Goal: Transaction & Acquisition: Book appointment/travel/reservation

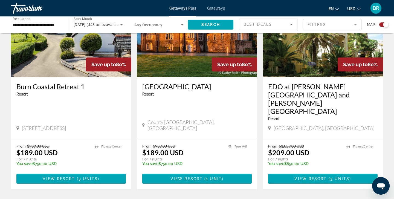
scroll to position [832, 0]
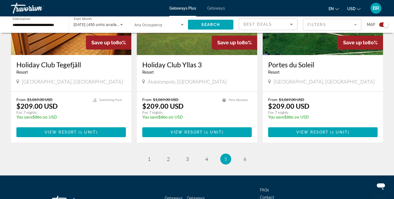
scroll to position [856, 0]
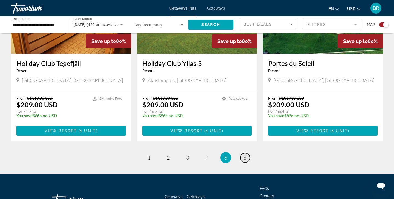
click at [245, 154] on span "6" at bounding box center [244, 157] width 3 height 6
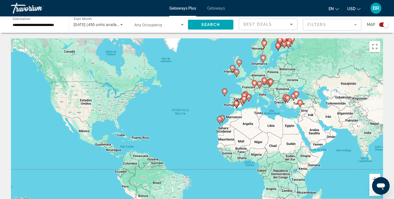
click at [254, 84] on icon "Main content" at bounding box center [254, 83] width 5 height 7
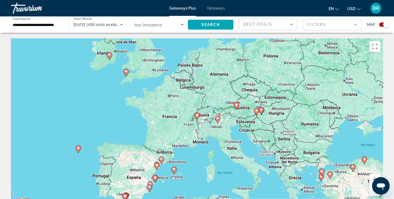
click at [126, 74] on icon "Main content" at bounding box center [126, 72] width 5 height 7
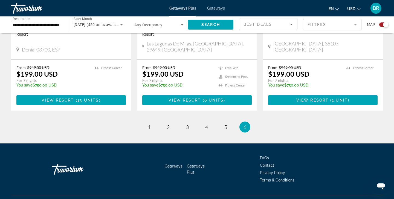
scroll to position [678, 0]
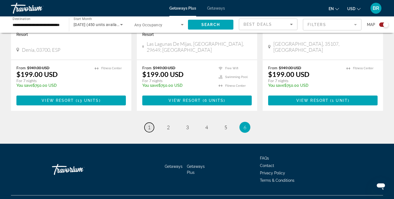
click at [149, 124] on span "1" at bounding box center [149, 127] width 3 height 6
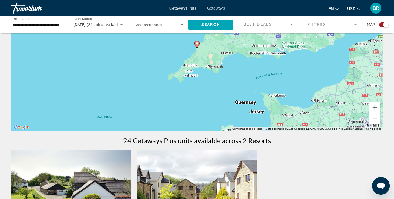
scroll to position [71, 0]
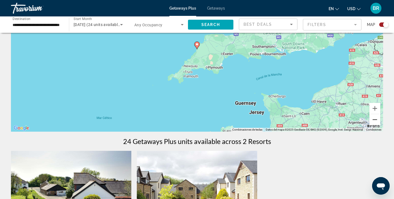
click at [375, 119] on button "Alejar" at bounding box center [374, 119] width 11 height 11
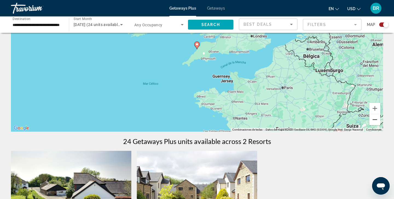
click at [375, 119] on button "Alejar" at bounding box center [374, 119] width 11 height 11
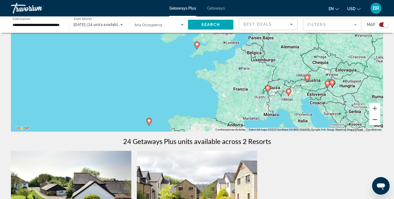
click at [375, 119] on button "Alejar" at bounding box center [374, 119] width 11 height 11
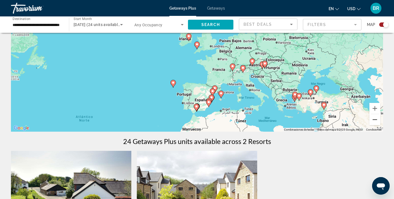
click at [375, 119] on button "Alejar" at bounding box center [374, 119] width 11 height 11
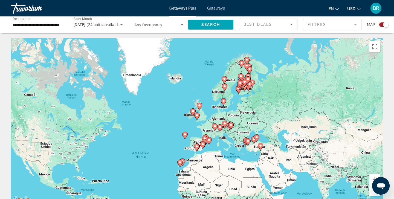
scroll to position [0, 0]
click at [26, 25] on input "**********" at bounding box center [37, 25] width 49 height 7
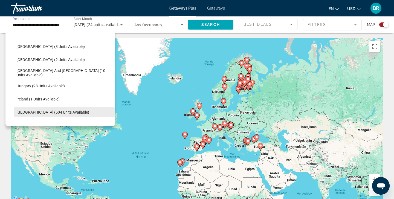
scroll to position [156, 0]
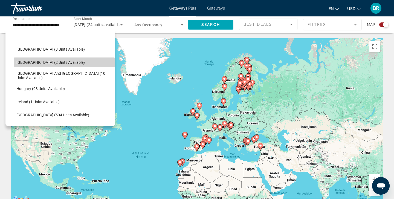
click at [29, 63] on span "[GEOGRAPHIC_DATA] (2 units available)" at bounding box center [50, 62] width 68 height 4
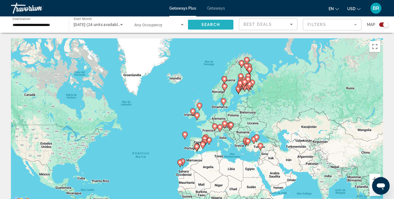
click at [211, 24] on span "Search" at bounding box center [210, 24] width 19 height 4
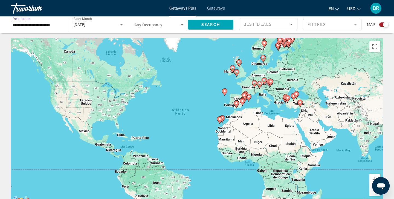
click at [30, 25] on input "**********" at bounding box center [37, 25] width 49 height 7
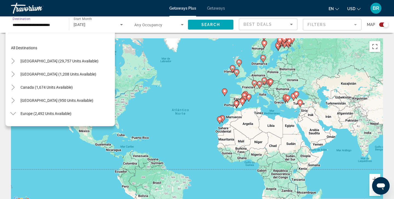
scroll to position [138, 0]
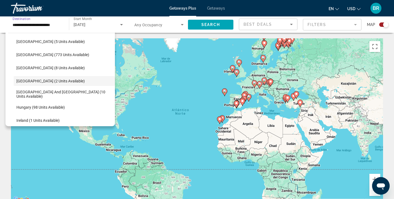
click at [195, 68] on div "Para navegar, presiona las teclas de flecha. Para activar la función de arrastr…" at bounding box center [197, 120] width 372 height 164
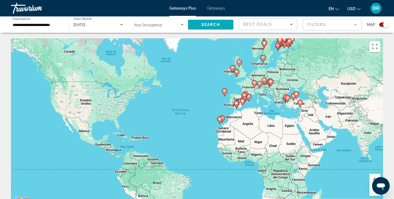
click at [213, 24] on span "Search" at bounding box center [210, 24] width 19 height 4
click at [121, 26] on icon "Search widget" at bounding box center [121, 24] width 7 height 7
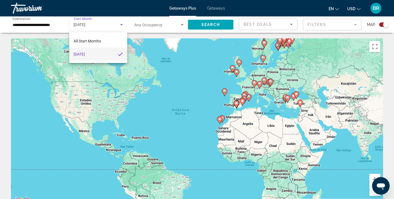
click at [188, 65] on div at bounding box center [197, 99] width 394 height 199
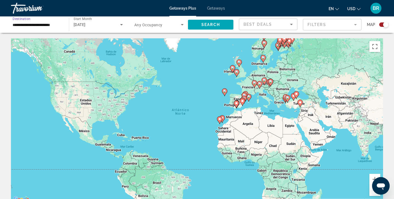
click at [49, 24] on input "**********" at bounding box center [37, 25] width 49 height 7
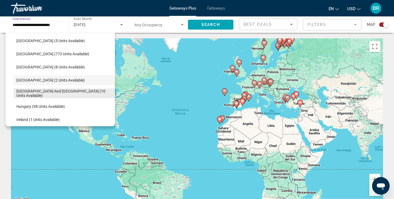
scroll to position [136, 0]
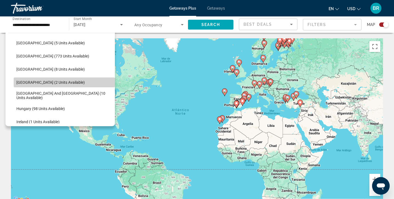
click at [25, 82] on span "[GEOGRAPHIC_DATA] (2 units available)" at bounding box center [50, 82] width 68 height 4
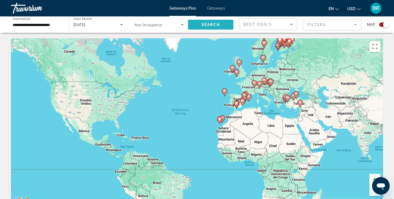
click at [216, 22] on span "Search widget" at bounding box center [210, 24] width 45 height 13
click at [27, 25] on input "**********" at bounding box center [37, 25] width 49 height 7
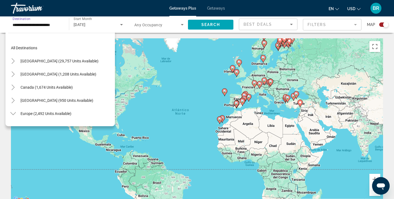
scroll to position [138, 0]
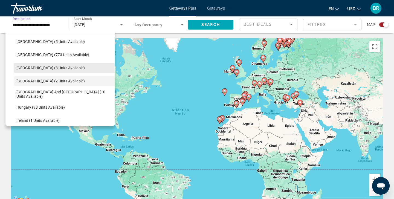
click at [25, 68] on span "[GEOGRAPHIC_DATA] (8 units available)" at bounding box center [50, 68] width 68 height 4
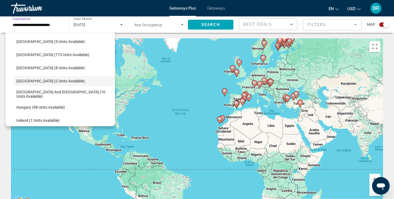
type input "**********"
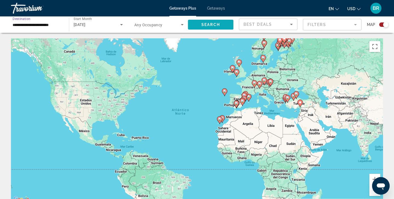
click at [212, 24] on span "Search" at bounding box center [210, 24] width 19 height 4
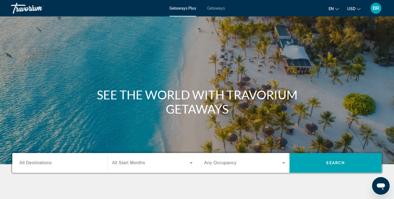
click at [20, 163] on span "All Destinations" at bounding box center [35, 162] width 32 height 5
click at [20, 163] on input "Destination All Destinations" at bounding box center [59, 163] width 81 height 7
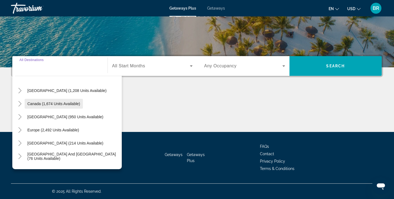
scroll to position [25, 0]
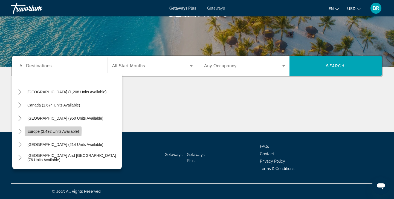
click at [30, 130] on span "Europe (2,492 units available)" at bounding box center [53, 131] width 52 height 4
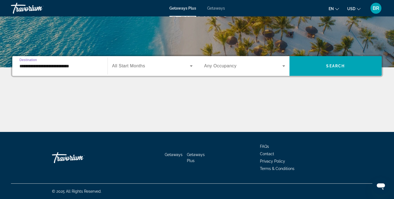
click at [31, 65] on input "**********" at bounding box center [59, 66] width 81 height 7
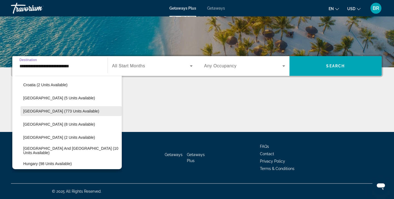
scroll to position [128, 0]
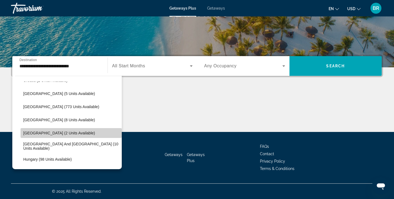
click at [33, 132] on span "[GEOGRAPHIC_DATA] (2 units available)" at bounding box center [59, 133] width 72 height 4
type input "**********"
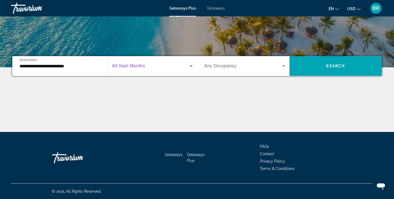
click at [191, 66] on icon "Search widget" at bounding box center [191, 65] width 3 height 1
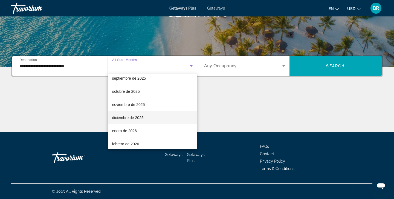
scroll to position [19, 0]
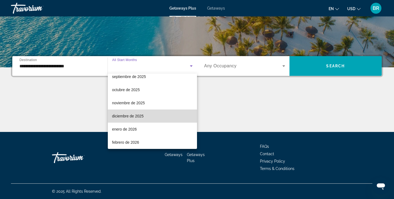
click at [121, 116] on span "diciembre de 2025" at bounding box center [127, 116] width 31 height 7
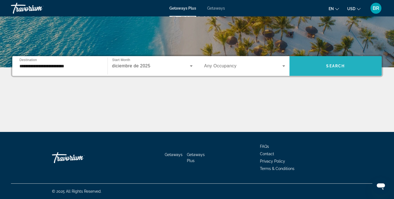
click at [338, 64] on span "Search" at bounding box center [335, 66] width 19 height 4
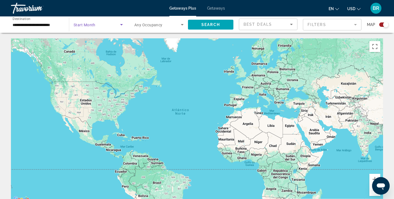
click at [123, 25] on icon "Search widget" at bounding box center [121, 24] width 7 height 7
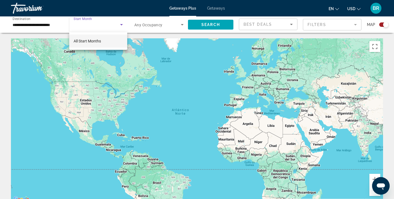
click at [45, 23] on div at bounding box center [197, 99] width 394 height 199
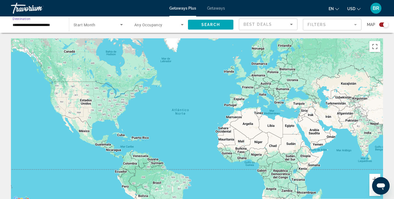
click at [25, 25] on input "**********" at bounding box center [37, 25] width 49 height 7
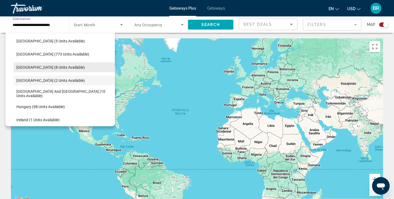
scroll to position [135, 0]
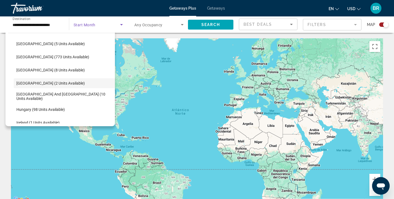
click at [120, 24] on icon "Search widget" at bounding box center [121, 24] width 7 height 7
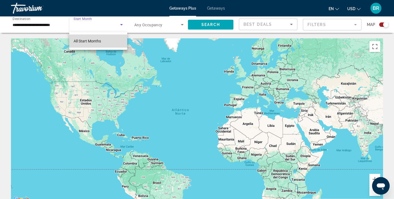
click at [97, 41] on span "All Start Months" at bounding box center [87, 41] width 27 height 4
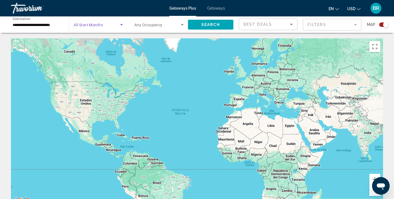
scroll to position [0, 0]
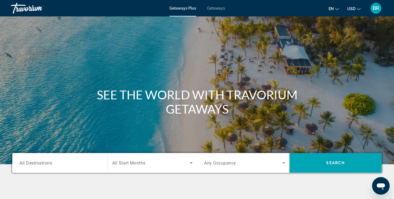
click at [192, 66] on div "Main content" at bounding box center [197, 82] width 394 height 164
click at [34, 162] on span "All Destinations" at bounding box center [35, 162] width 33 height 5
click at [34, 162] on input "Destination All Destinations" at bounding box center [59, 163] width 81 height 7
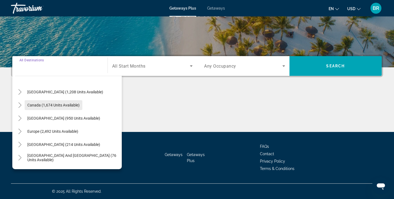
scroll to position [32, 0]
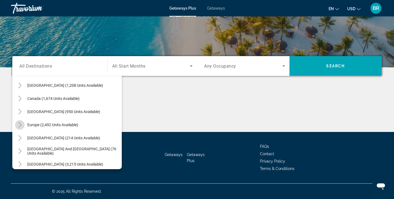
click at [22, 125] on icon "Toggle Europe (2,492 units available)" at bounding box center [19, 124] width 5 height 5
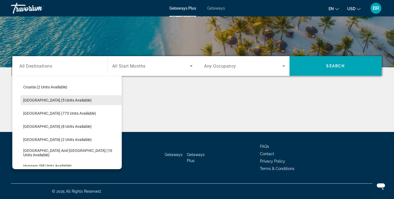
scroll to position [121, 0]
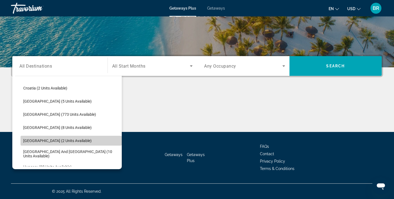
click at [36, 140] on span "[GEOGRAPHIC_DATA] (2 units available)" at bounding box center [57, 140] width 68 height 4
type input "**********"
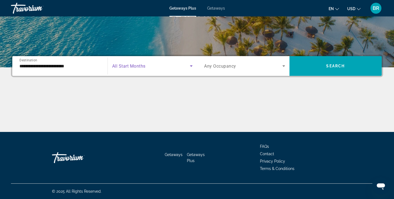
click at [191, 65] on icon "Search widget" at bounding box center [191, 66] width 7 height 7
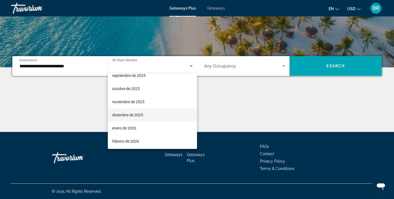
scroll to position [21, 0]
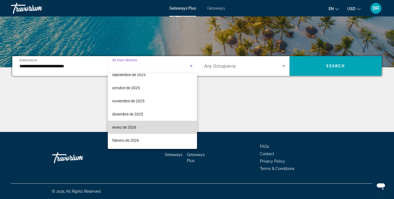
click at [119, 127] on span "enero de 2026" at bounding box center [124, 127] width 24 height 7
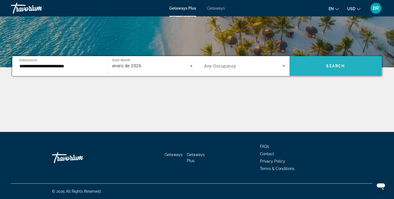
click at [338, 66] on span "Search" at bounding box center [335, 66] width 19 height 4
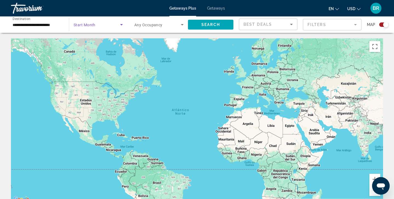
click at [121, 25] on icon "Search widget" at bounding box center [121, 24] width 7 height 7
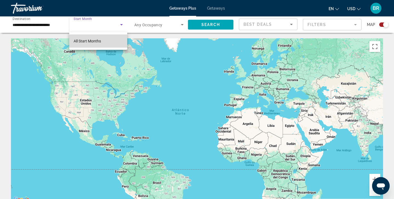
click at [95, 40] on span "All Start Months" at bounding box center [87, 41] width 27 height 4
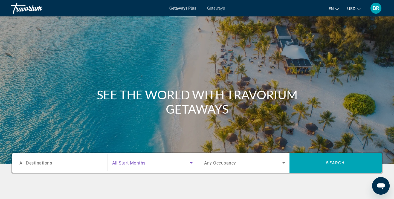
click at [191, 162] on icon "Search widget" at bounding box center [191, 162] width 3 height 1
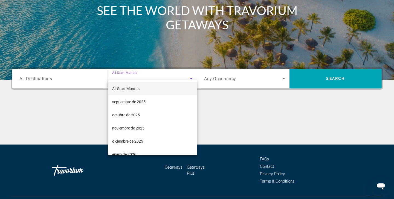
scroll to position [97, 0]
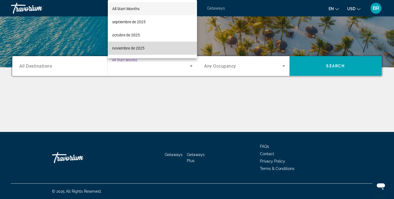
click at [126, 48] on span "noviembre de 2025" at bounding box center [128, 48] width 32 height 7
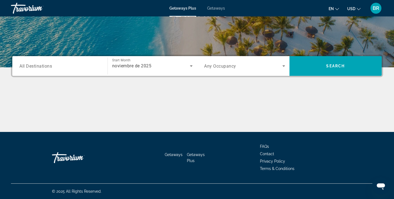
click at [22, 66] on span "All Destinations" at bounding box center [35, 65] width 33 height 5
click at [22, 66] on input "Destination All Destinations" at bounding box center [59, 66] width 81 height 7
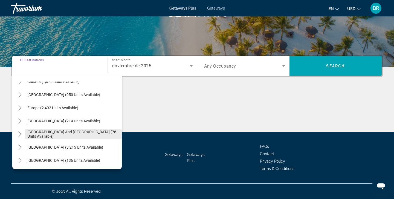
scroll to position [47, 0]
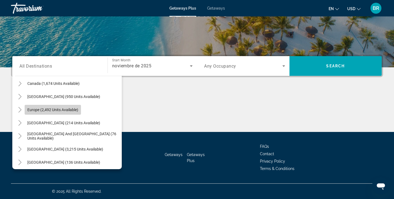
click at [27, 109] on span "Search widget" at bounding box center [53, 109] width 56 height 13
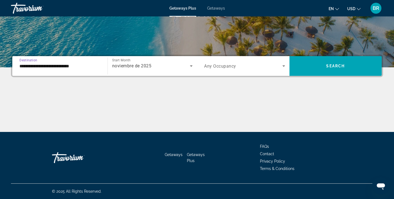
click at [29, 67] on input "**********" at bounding box center [59, 66] width 81 height 7
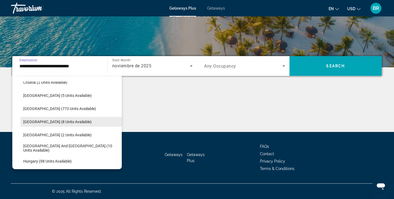
scroll to position [127, 0]
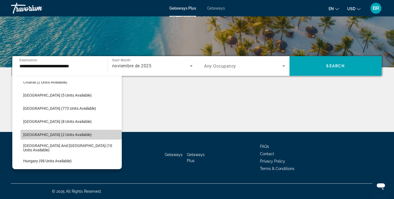
click at [36, 134] on span "[GEOGRAPHIC_DATA] (2 units available)" at bounding box center [57, 134] width 68 height 4
type input "**********"
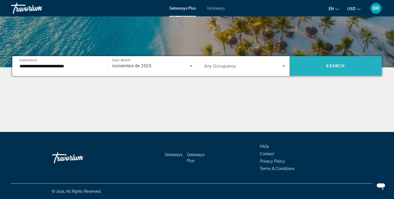
click at [337, 65] on span "Search" at bounding box center [335, 66] width 19 height 4
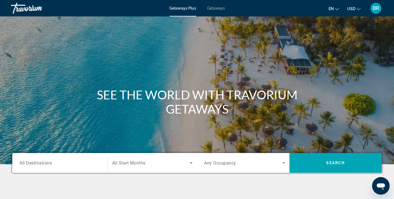
click at [31, 162] on span "All Destinations" at bounding box center [35, 162] width 33 height 5
click at [31, 162] on input "Destination All Destinations" at bounding box center [59, 163] width 81 height 7
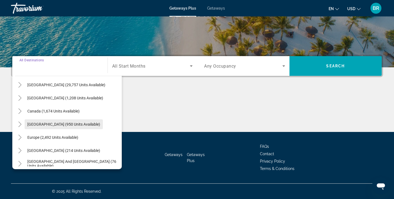
scroll to position [21, 0]
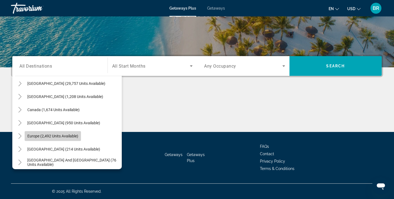
click at [25, 135] on span "Search widget" at bounding box center [53, 135] width 56 height 13
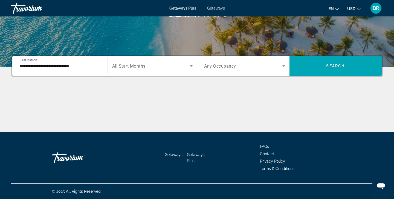
click at [31, 65] on input "**********" at bounding box center [59, 66] width 81 height 7
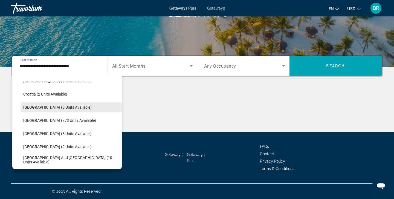
scroll to position [119, 0]
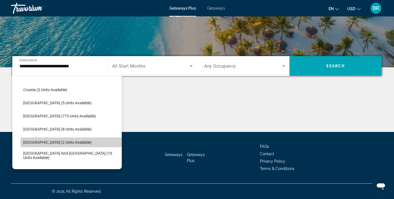
click at [31, 140] on span "Search widget" at bounding box center [71, 142] width 101 height 13
type input "**********"
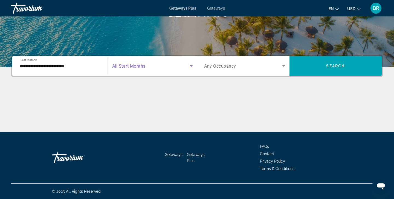
click at [192, 65] on icon "Search widget" at bounding box center [191, 66] width 7 height 7
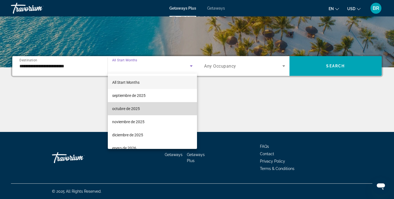
click at [131, 109] on span "octubre de 2025" at bounding box center [126, 108] width 28 height 7
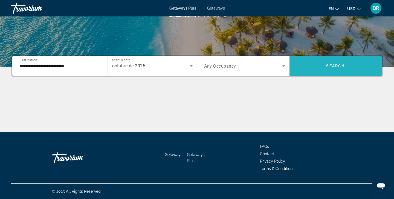
click at [335, 65] on span "Search" at bounding box center [335, 66] width 19 height 4
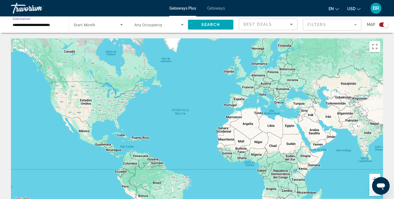
click at [19, 24] on input "**********" at bounding box center [37, 25] width 49 height 7
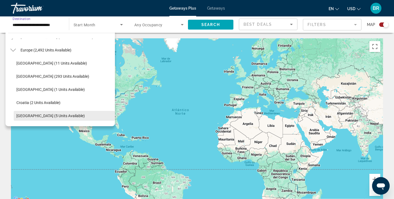
scroll to position [59, 0]
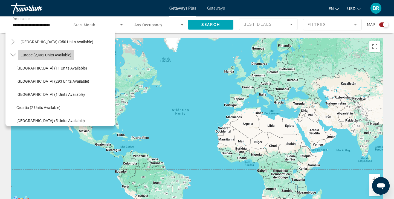
click at [27, 53] on span "Europe (2,492 units available)" at bounding box center [46, 55] width 51 height 4
type input "**********"
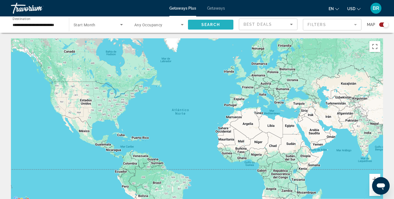
click at [213, 23] on span "Search" at bounding box center [210, 24] width 19 height 4
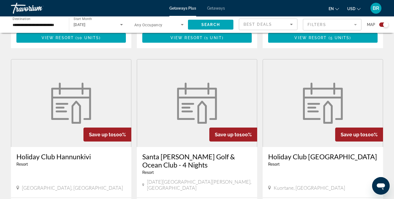
scroll to position [538, 0]
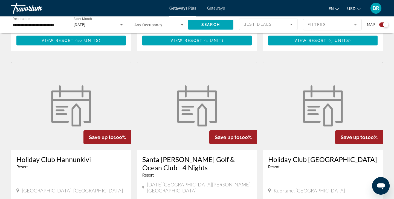
click at [200, 111] on img "Main content" at bounding box center [197, 105] width 46 height 41
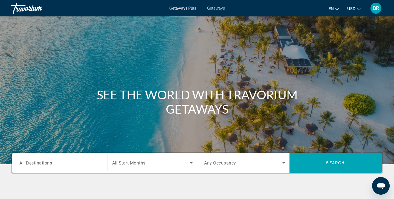
click at [27, 164] on span "All Destinations" at bounding box center [35, 162] width 33 height 5
click at [27, 164] on input "Destination All Destinations" at bounding box center [59, 163] width 81 height 7
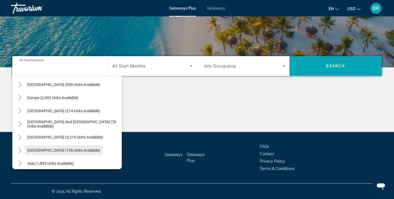
scroll to position [54, 0]
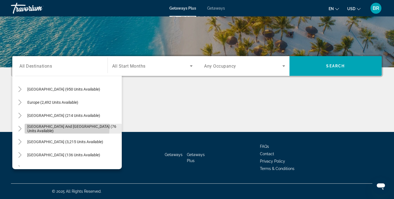
click at [56, 128] on span "[GEOGRAPHIC_DATA] and [GEOGRAPHIC_DATA] (76 units available)" at bounding box center [73, 128] width 92 height 9
type input "**********"
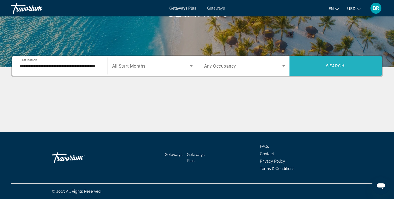
click at [337, 65] on span "Search" at bounding box center [335, 66] width 19 height 4
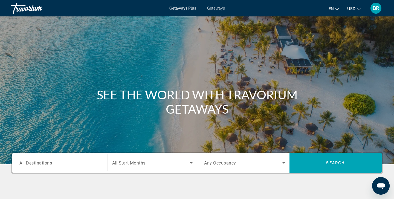
click at [25, 163] on span "All Destinations" at bounding box center [35, 162] width 33 height 5
click at [25, 163] on input "Destination All Destinations" at bounding box center [59, 163] width 81 height 7
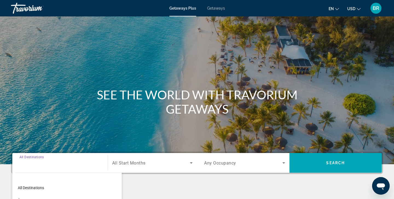
scroll to position [97, 0]
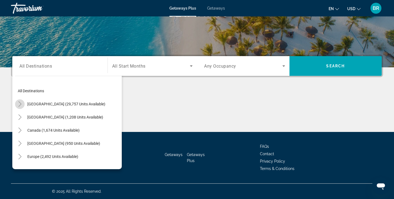
click at [24, 106] on mat-icon "Toggle United States (29,757 units available)" at bounding box center [20, 104] width 10 height 10
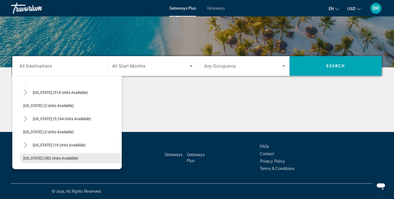
scroll to position [64, 0]
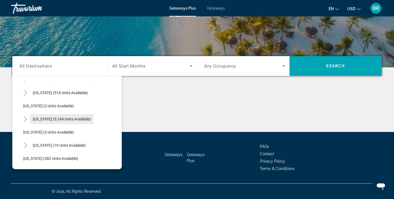
click at [32, 120] on span "Search widget" at bounding box center [61, 118] width 63 height 13
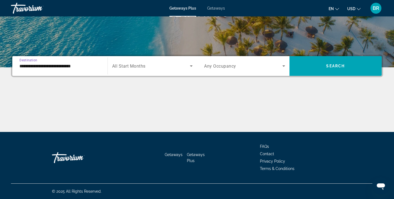
click at [21, 67] on input "**********" at bounding box center [59, 66] width 81 height 7
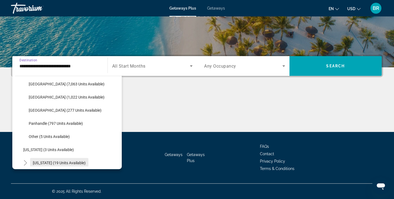
scroll to position [109, 0]
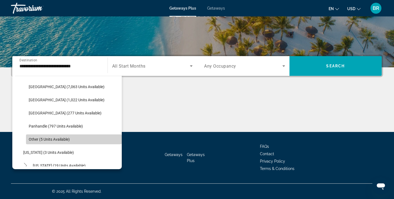
click at [49, 138] on span "Other (5 units available)" at bounding box center [49, 139] width 41 height 4
type input "**********"
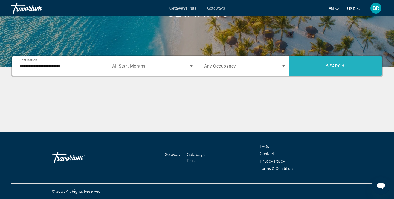
click at [335, 65] on span "Search" at bounding box center [335, 66] width 19 height 4
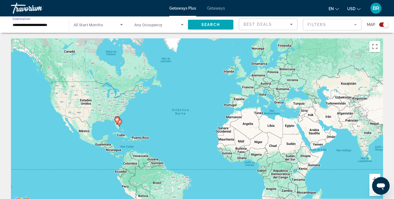
click at [19, 27] on input "**********" at bounding box center [37, 25] width 49 height 7
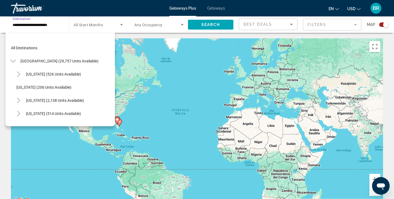
scroll to position [124, 0]
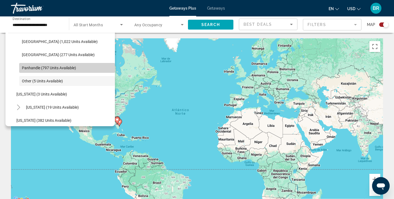
click at [33, 67] on span "Panhandle (797 units available)" at bounding box center [49, 68] width 54 height 4
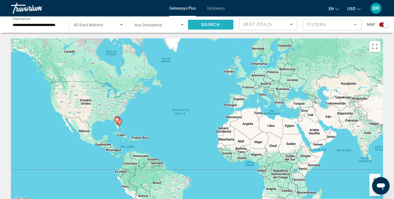
click at [211, 24] on span "Search" at bounding box center [210, 24] width 19 height 4
click at [18, 23] on input "**********" at bounding box center [37, 25] width 49 height 7
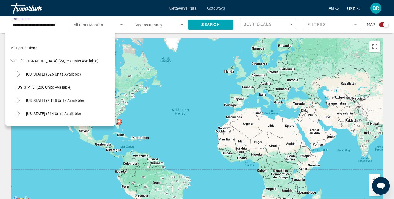
scroll to position [111, 0]
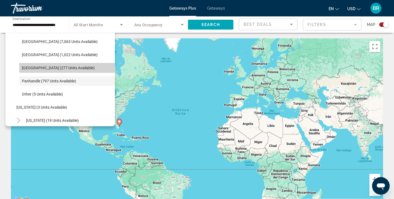
click at [33, 67] on span "[GEOGRAPHIC_DATA] (277 units available)" at bounding box center [58, 68] width 73 height 4
type input "**********"
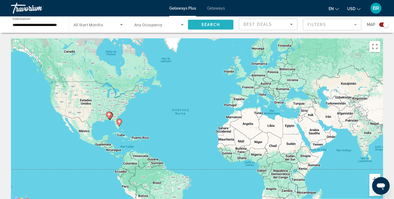
click at [210, 24] on span "Search" at bounding box center [210, 24] width 19 height 4
click at [25, 25] on input "**********" at bounding box center [37, 25] width 49 height 7
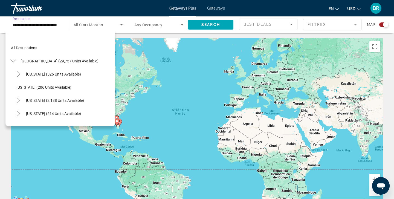
scroll to position [98, 0]
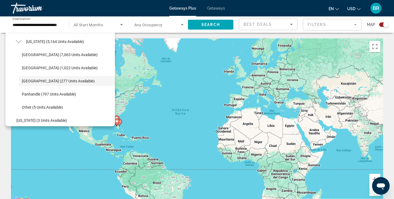
click at [84, 141] on div "Para activar la función de arrastrar con el teclado, presiona Alt + Intro. Una …" at bounding box center [197, 120] width 372 height 164
